Goal: Transaction & Acquisition: Purchase product/service

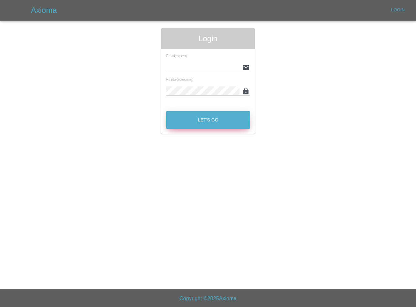
type input "tuncayhuseynov@gmail.com"
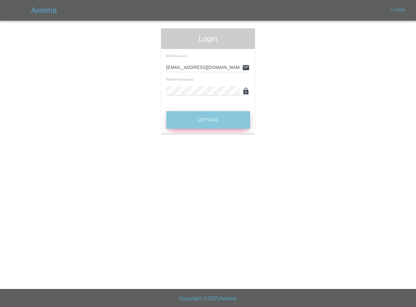
click at [207, 120] on button "Let's Go" at bounding box center [208, 120] width 84 height 18
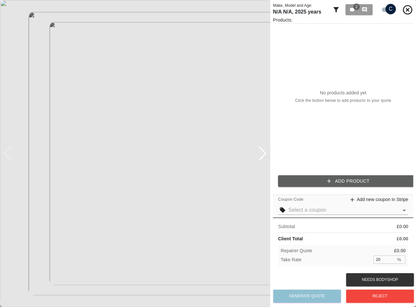
click at [304, 181] on button "Add Product" at bounding box center [348, 181] width 140 height 12
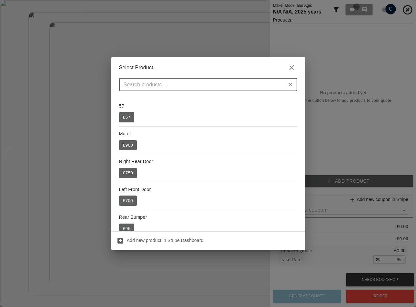
click at [201, 118] on div "57 £ 57" at bounding box center [208, 113] width 178 height 20
click at [132, 119] on button "£ 57" at bounding box center [126, 117] width 15 height 10
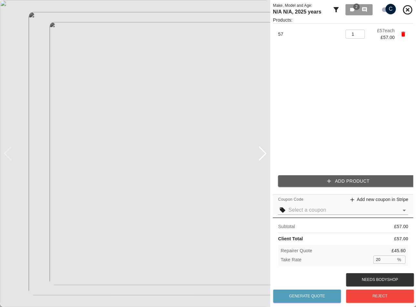
click at [317, 208] on input "text" at bounding box center [343, 210] width 110 height 9
click at [296, 224] on div "Test2 10% off" at bounding box center [343, 224] width 120 height 8
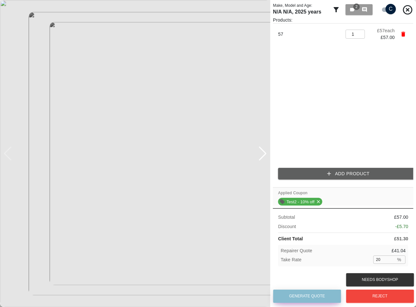
click at [317, 298] on button "Generate Quote" at bounding box center [307, 296] width 68 height 13
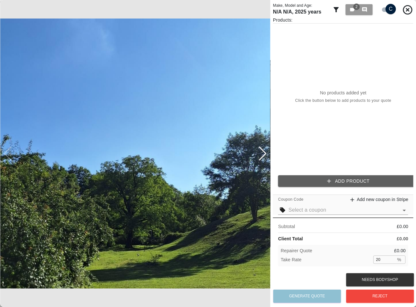
click at [305, 183] on button "Add Product" at bounding box center [348, 181] width 140 height 12
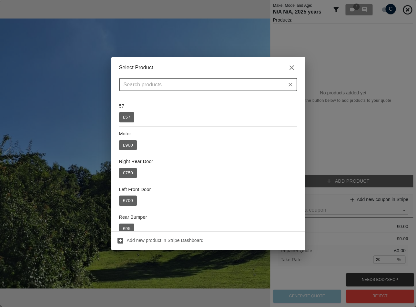
click at [128, 147] on button "£ 900" at bounding box center [128, 145] width 18 height 10
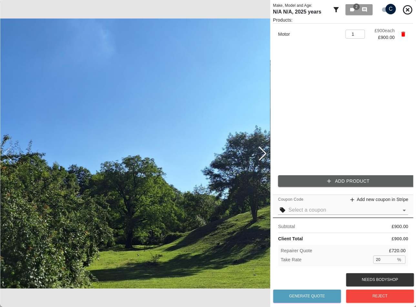
click at [326, 174] on div "Products: Motor 1 ​ £ 900 each £ 900.00 Add Product" at bounding box center [343, 104] width 140 height 175
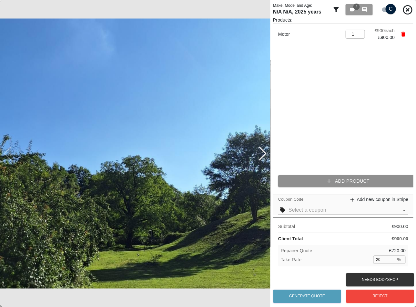
click at [295, 175] on button "Add Product" at bounding box center [348, 181] width 140 height 12
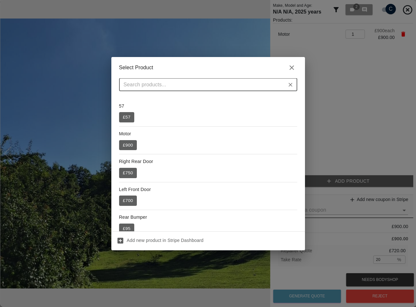
click at [118, 115] on div "57 £ 57 Motor £ 900 Right Rear Door £ 750 Left Front Door £ 700 Rear Bumper £ 9…" at bounding box center [208, 163] width 194 height 135
click at [122, 115] on button "£ 57" at bounding box center [126, 117] width 15 height 10
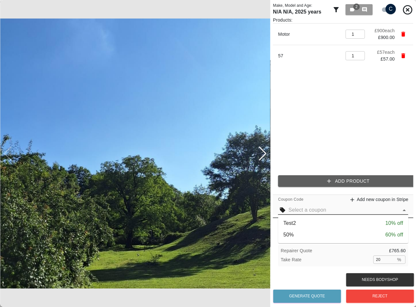
click at [325, 209] on input "text" at bounding box center [343, 210] width 110 height 9
click at [314, 223] on div "Test2 10% off" at bounding box center [343, 224] width 120 height 8
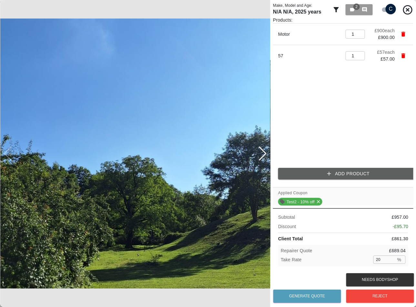
drag, startPoint x: 385, startPoint y: 258, endPoint x: 361, endPoint y: 259, distance: 24.5
click at [361, 259] on div "Take Rate 20 % ​" at bounding box center [343, 260] width 125 height 8
type input "33"
click at [341, 270] on div "Subtotal £ 957.00 Discount -£ 95.70 Client Total £ 861.30 Repairer Quote £ 577.…" at bounding box center [343, 239] width 140 height 63
click at [315, 299] on button "Generate Quote" at bounding box center [307, 296] width 68 height 13
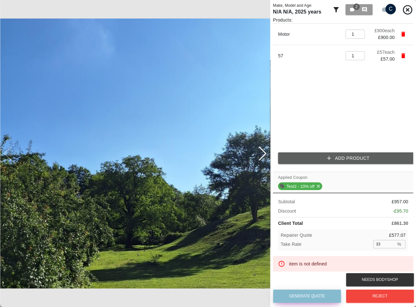
click at [318, 295] on button "Generate Quote" at bounding box center [307, 296] width 68 height 13
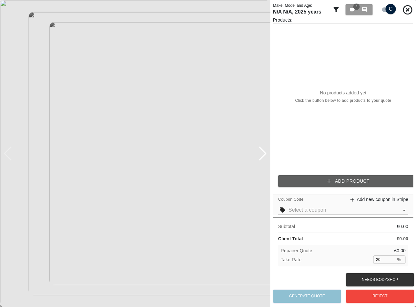
click at [331, 176] on button "Add Product" at bounding box center [348, 181] width 140 height 12
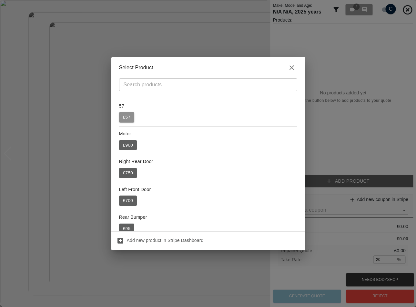
click at [126, 116] on button "£ 57" at bounding box center [126, 117] width 15 height 10
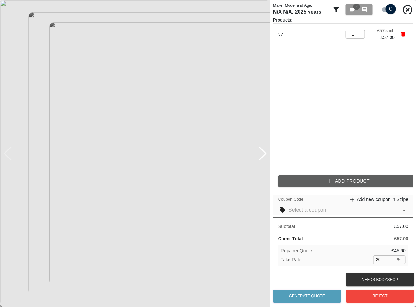
click at [332, 178] on icon "button" at bounding box center [329, 181] width 6 height 6
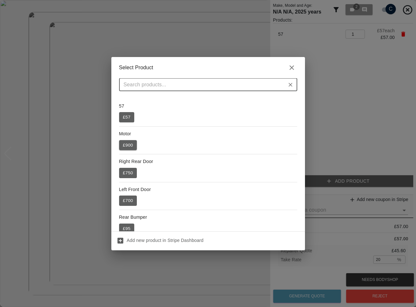
click at [131, 140] on button "£ 900" at bounding box center [128, 145] width 18 height 10
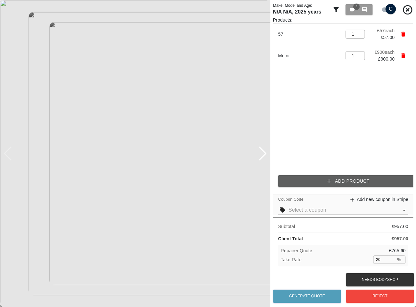
click at [322, 217] on div "Products: 57 1 ​ £ 57 each £ 57.00 Motor 1 ​ £ 900 each £ 900.00 Add Product Co…" at bounding box center [343, 144] width 140 height 255
click at [318, 211] on input "text" at bounding box center [343, 210] width 110 height 9
click at [313, 224] on div "Test2 10% off" at bounding box center [343, 224] width 120 height 8
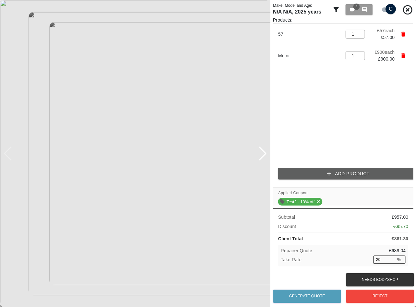
drag, startPoint x: 381, startPoint y: 256, endPoint x: 366, endPoint y: 258, distance: 14.3
click at [367, 258] on div "Take Rate 20 % ​" at bounding box center [343, 260] width 125 height 8
type input "30"
click at [345, 256] on div "Take Rate 30 % ​" at bounding box center [343, 260] width 125 height 8
click at [309, 297] on button "Generate Quote" at bounding box center [307, 296] width 68 height 13
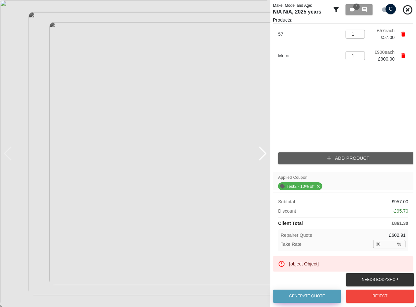
click at [300, 296] on button "Generate Quote" at bounding box center [307, 296] width 68 height 13
click at [303, 299] on button "Generate Quote" at bounding box center [307, 296] width 68 height 13
drag, startPoint x: 307, startPoint y: 297, endPoint x: 286, endPoint y: 302, distance: 21.2
click at [306, 297] on button "Generate Quote" at bounding box center [307, 296] width 68 height 13
click at [287, 304] on div "Generate Quote" at bounding box center [307, 296] width 68 height 16
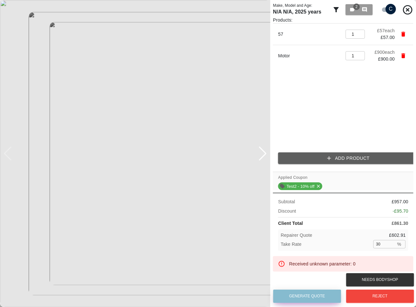
click at [287, 301] on button "Generate Quote" at bounding box center [307, 296] width 68 height 13
click at [279, 293] on button "Generate Quote" at bounding box center [307, 296] width 68 height 13
click at [285, 299] on button "Generate Quote" at bounding box center [307, 296] width 68 height 13
